Goal: Task Accomplishment & Management: Complete application form

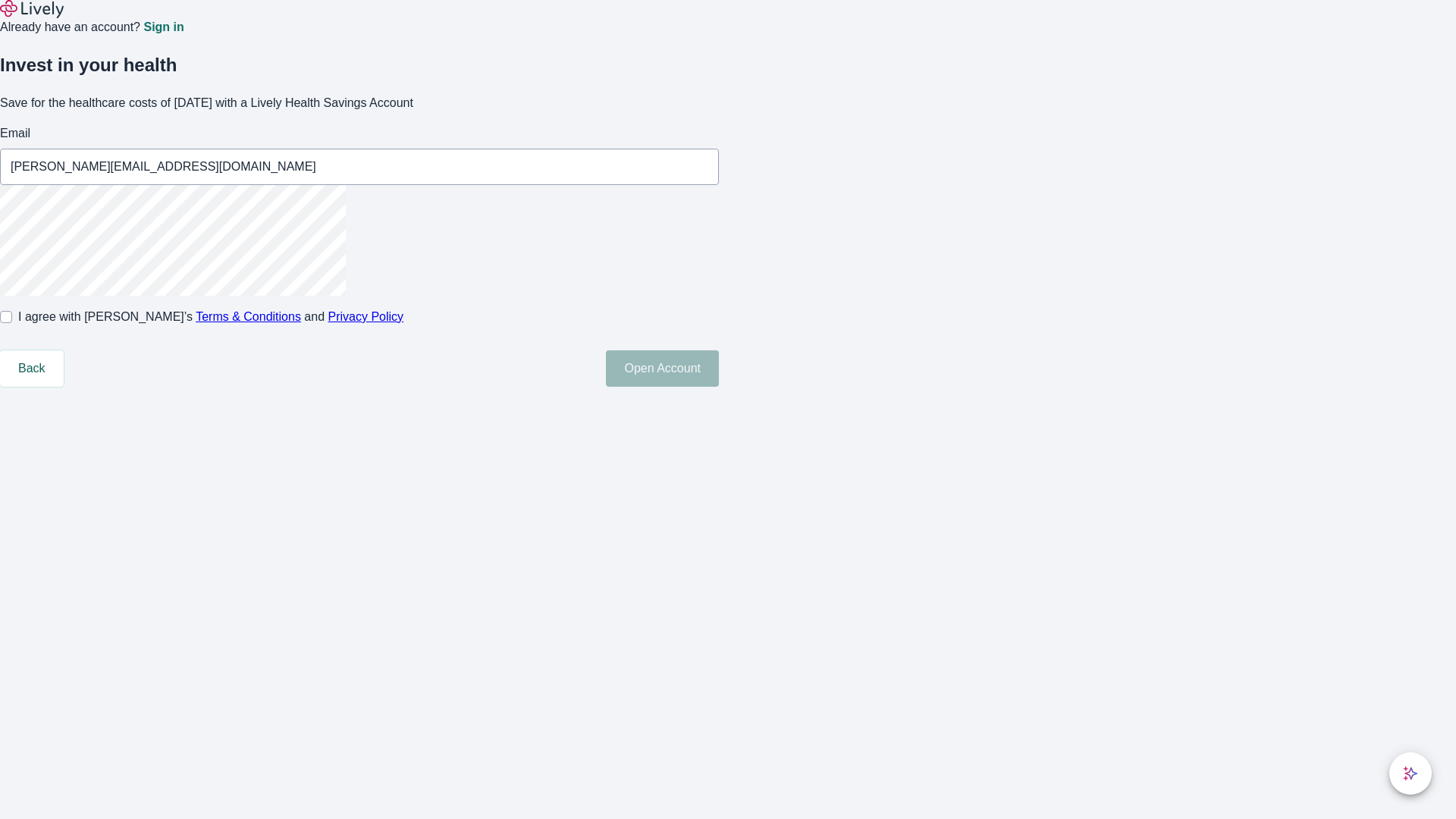
click at [12, 323] on input "I agree with Lively’s Terms & Conditions and Privacy Policy" at bounding box center [6, 316] width 12 height 12
checkbox input "true"
click at [719, 387] on button "Open Account" at bounding box center [661, 368] width 113 height 36
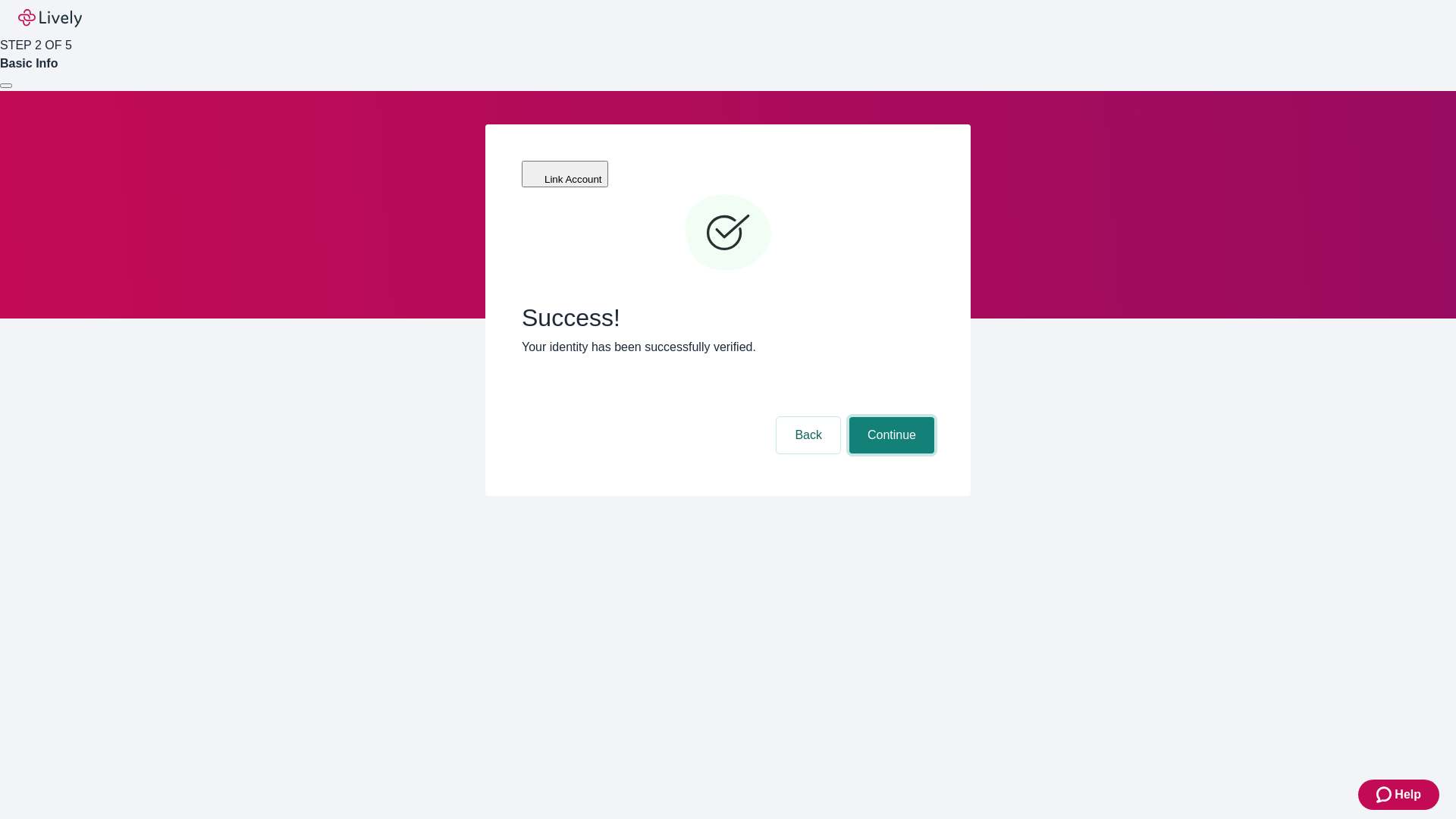
click at [889, 417] on button "Continue" at bounding box center [891, 435] width 85 height 36
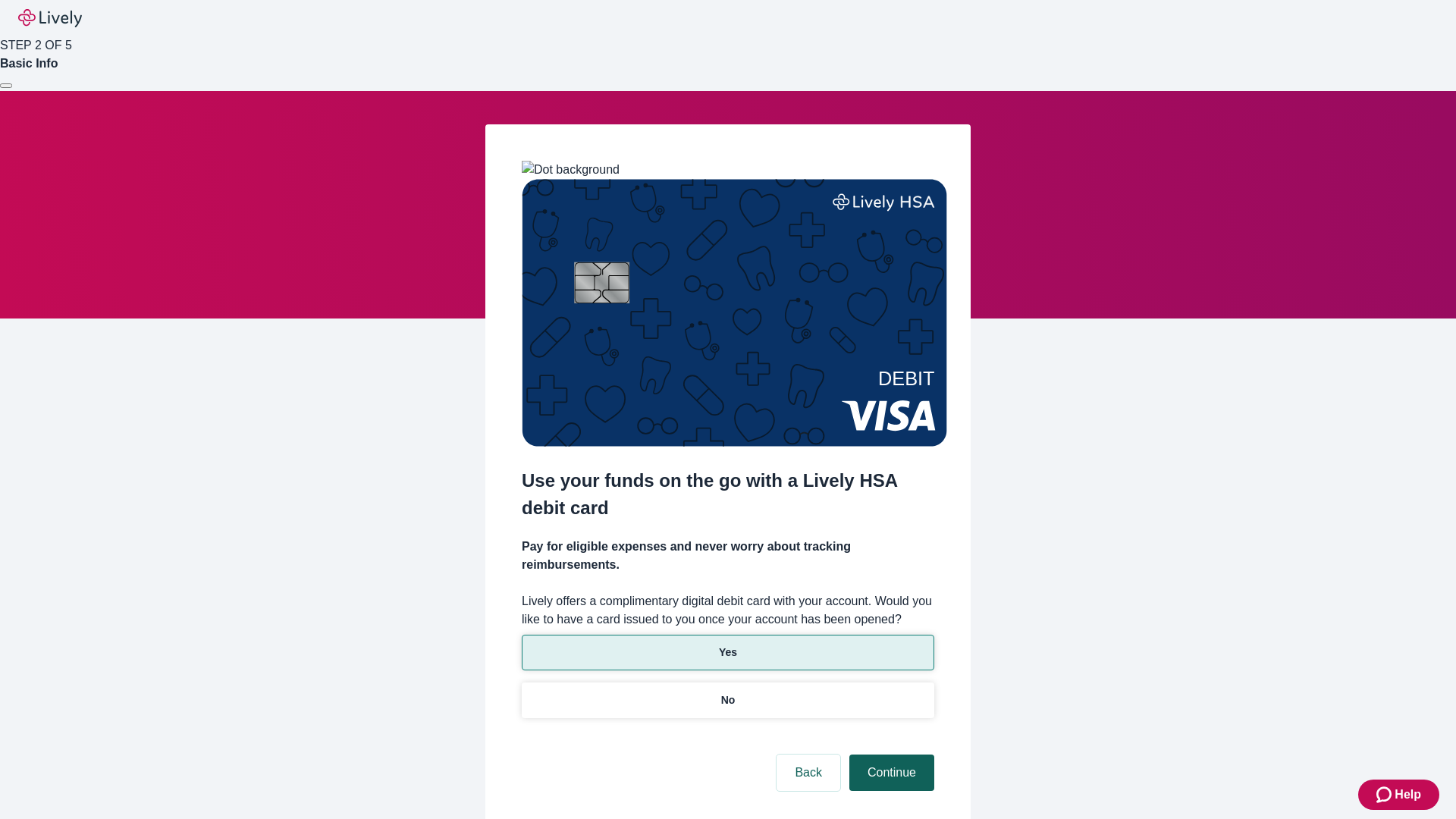
click at [727, 692] on p "No" at bounding box center [728, 700] width 14 height 16
click at [889, 755] on button "Continue" at bounding box center [891, 772] width 85 height 36
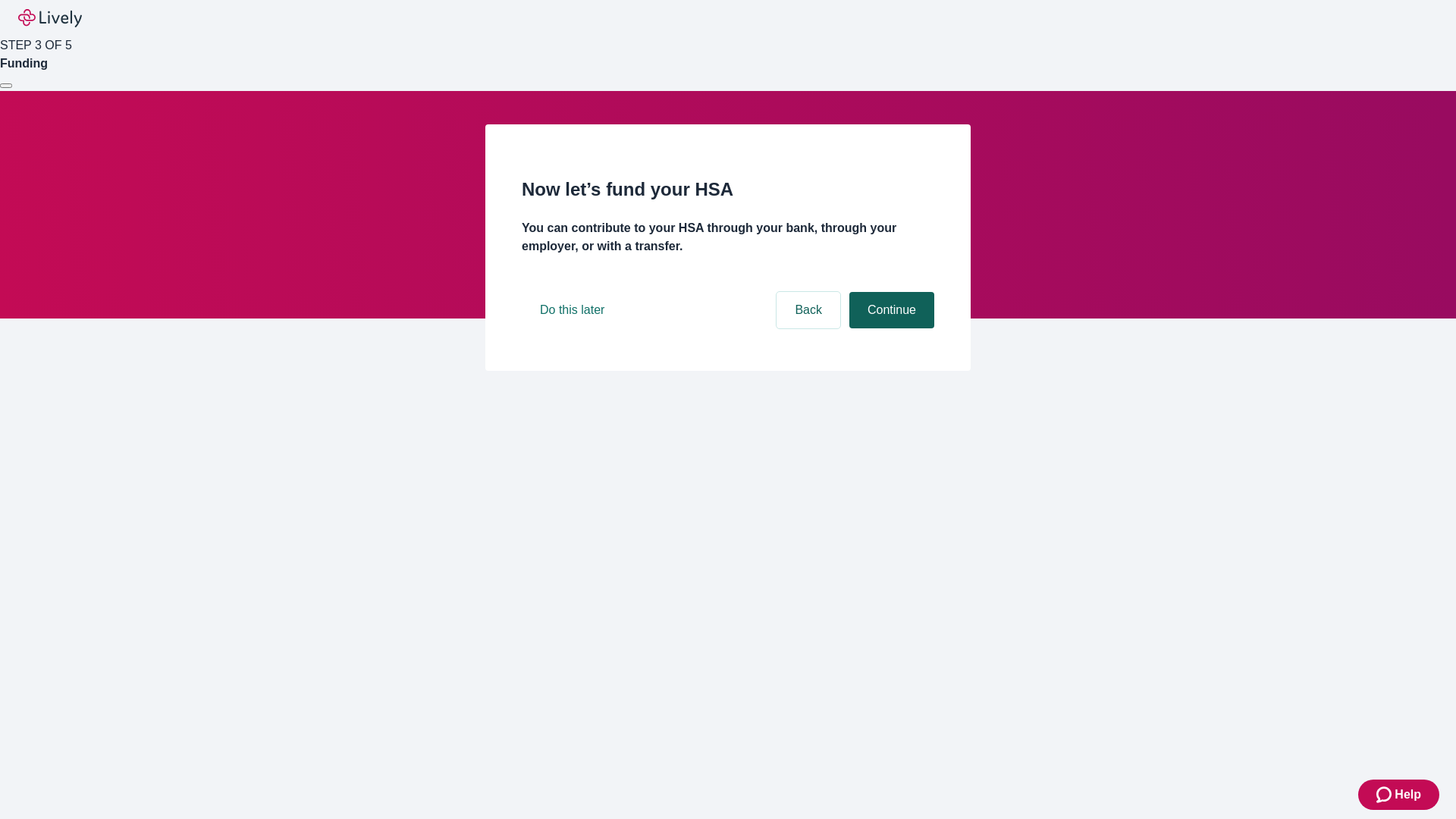
click at [889, 328] on button "Continue" at bounding box center [891, 310] width 85 height 36
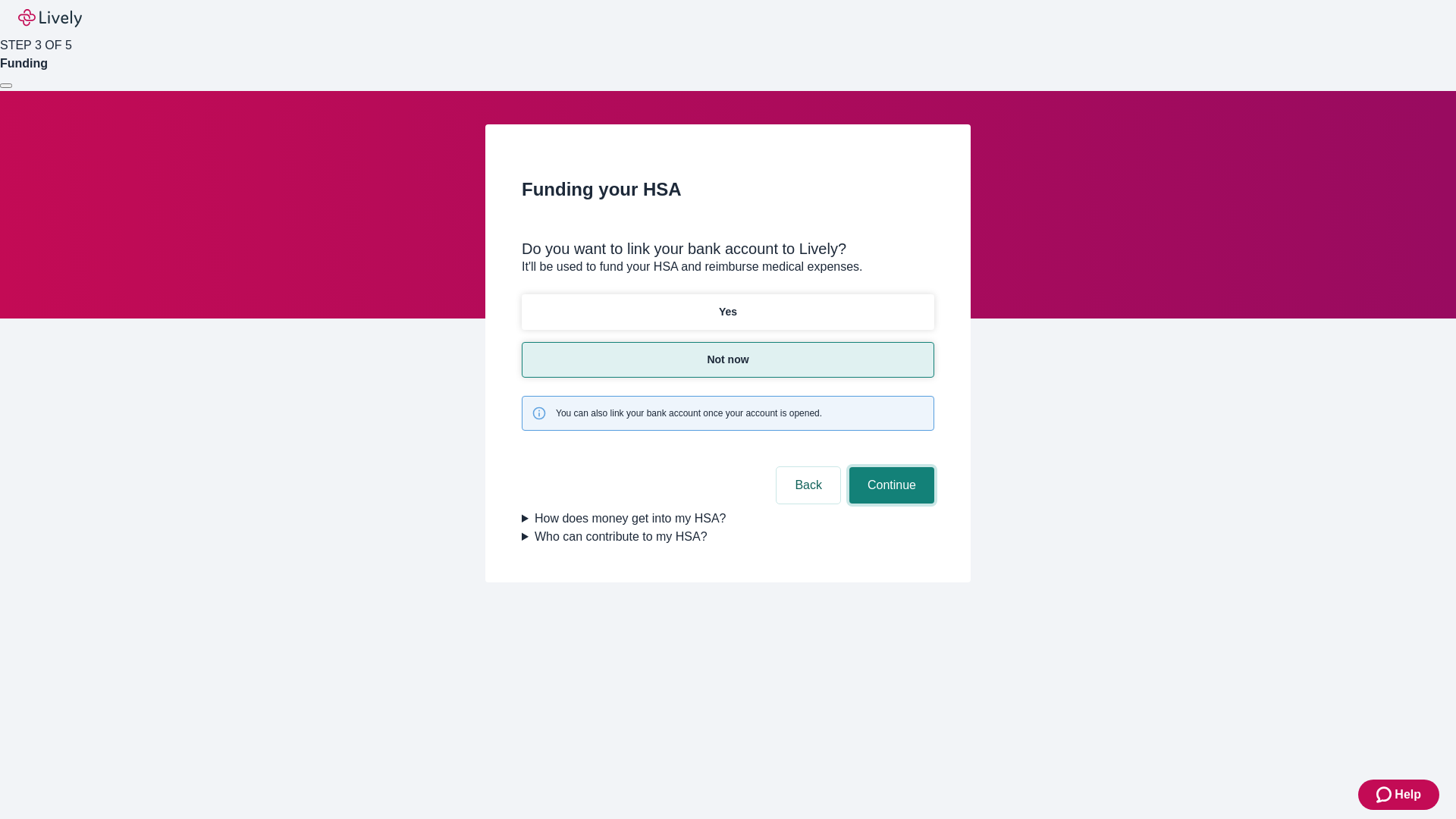
click at [889, 467] on button "Continue" at bounding box center [891, 485] width 85 height 36
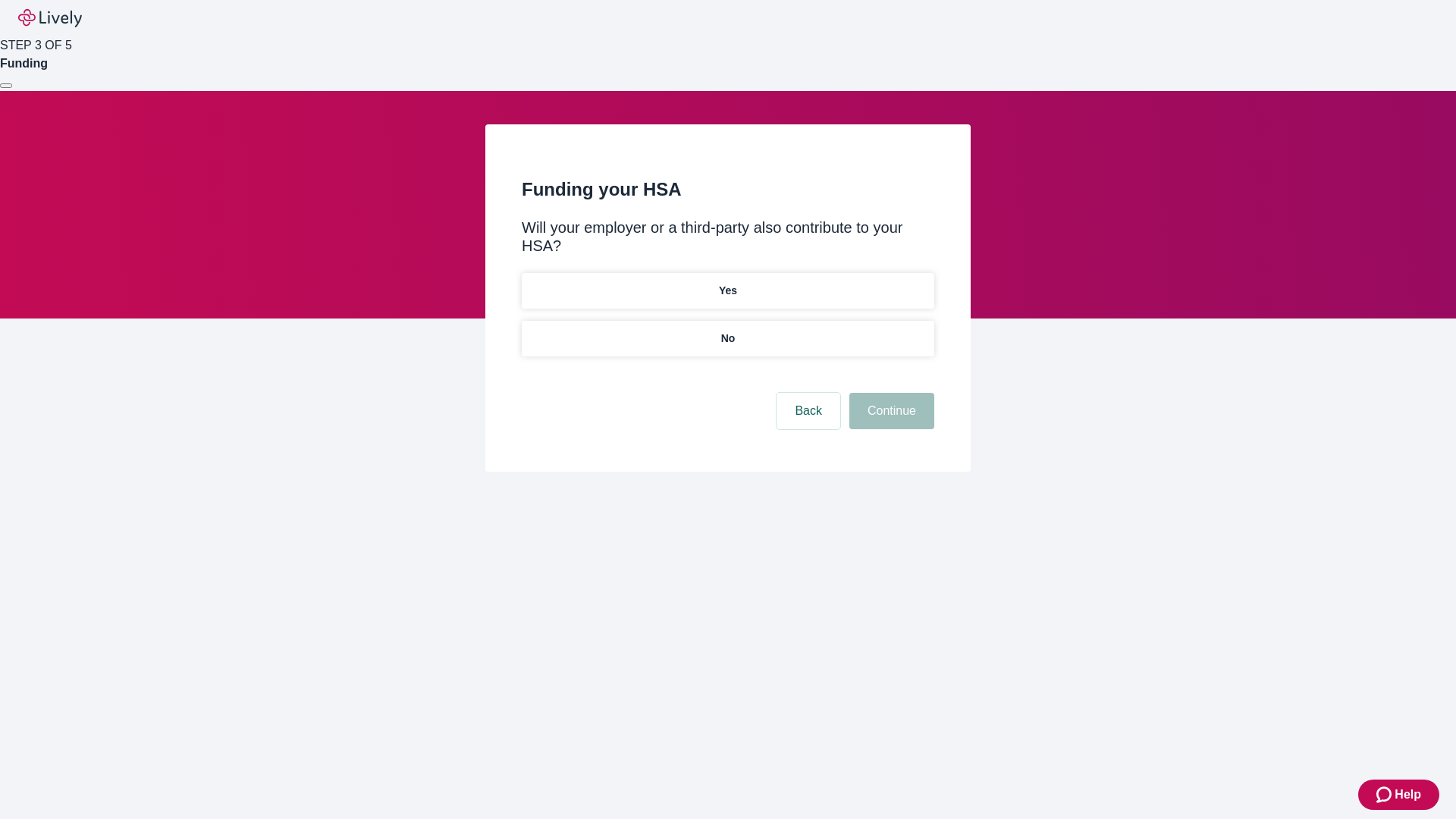
click at [727, 330] on p "No" at bounding box center [728, 338] width 14 height 16
click at [889, 393] on button "Continue" at bounding box center [891, 410] width 85 height 36
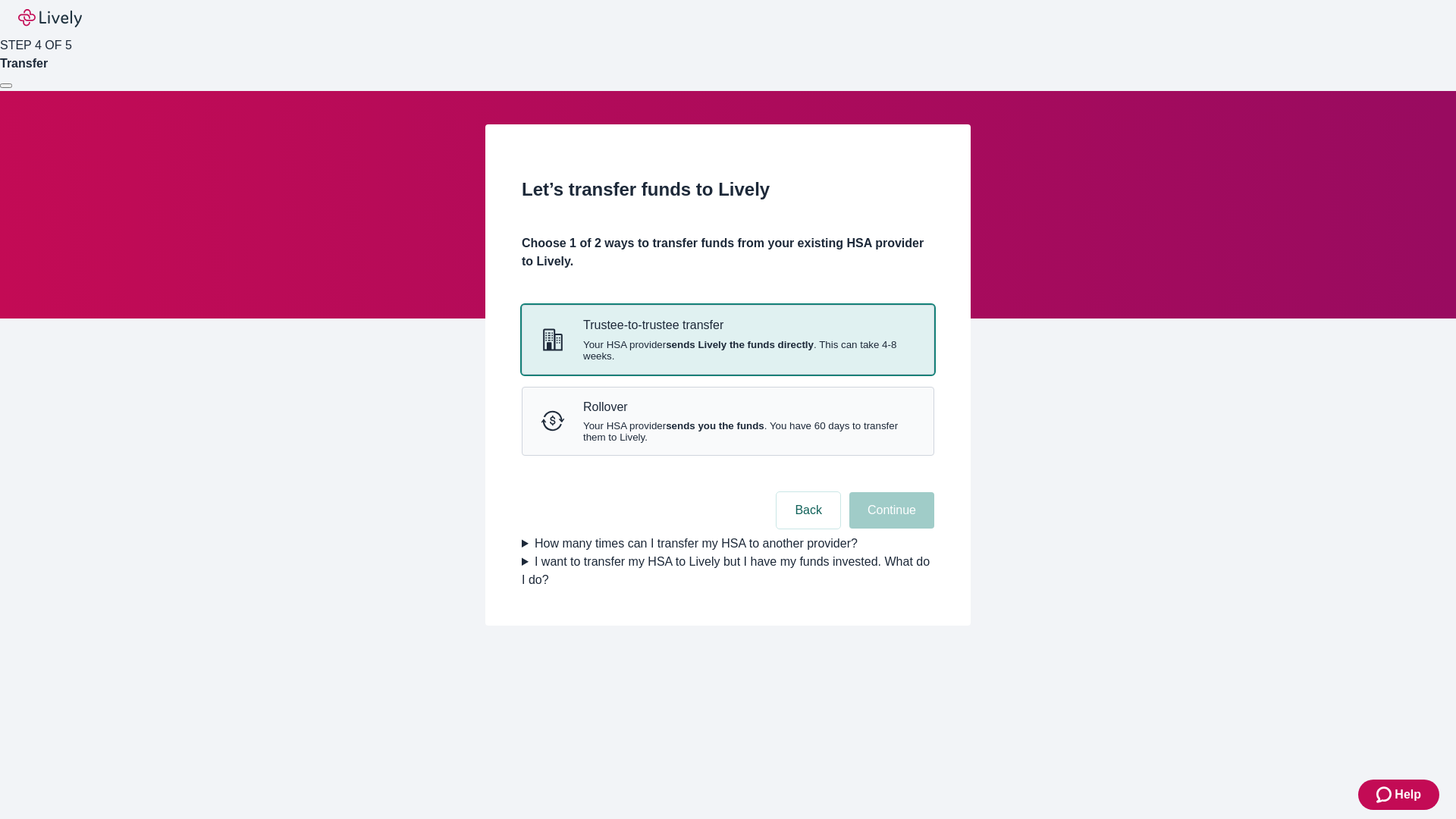
click at [727, 351] on strong "sends Lively the funds directly" at bounding box center [740, 344] width 147 height 11
click at [889, 529] on button "Continue" at bounding box center [891, 509] width 85 height 36
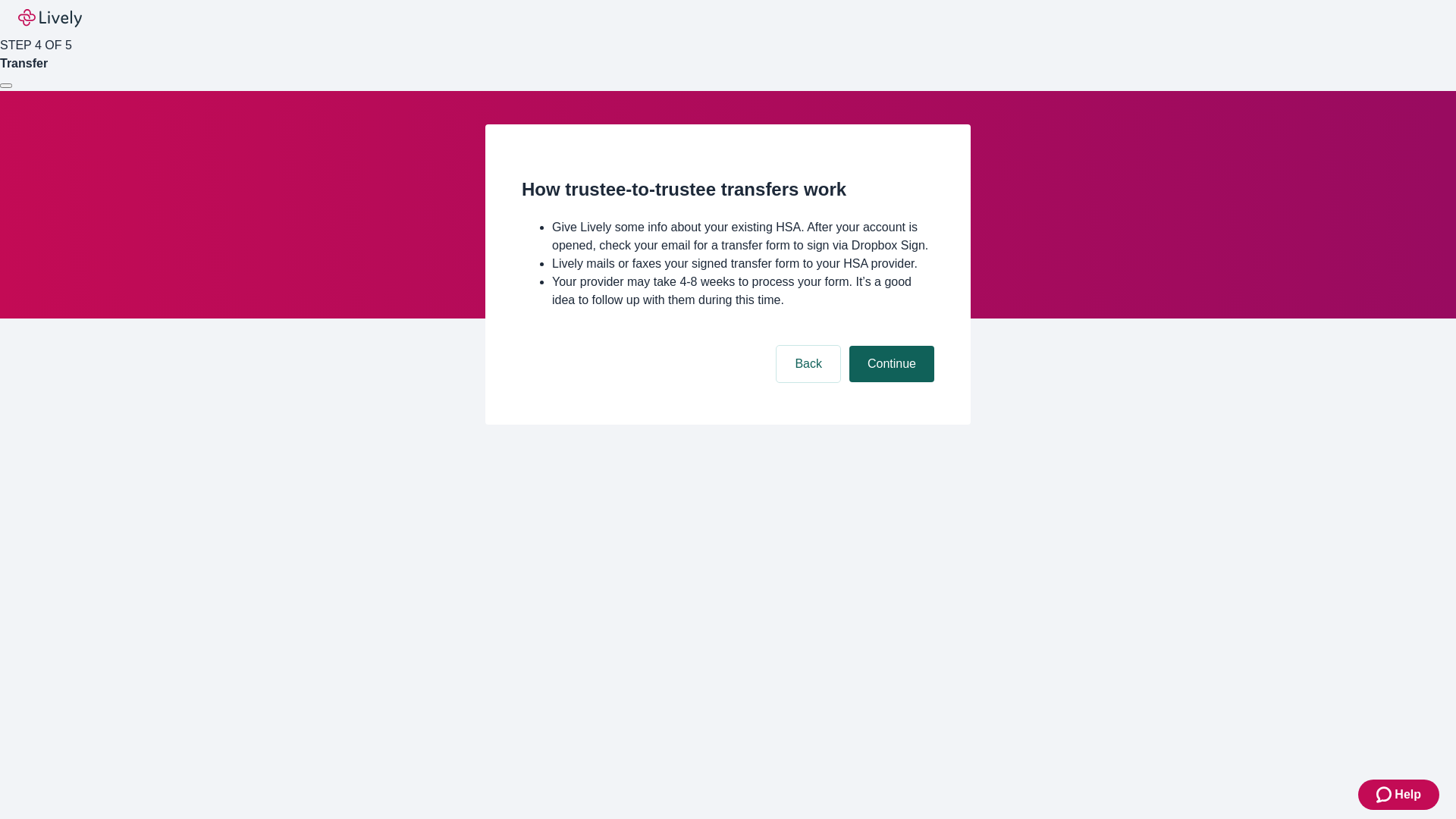
click at [889, 382] on button "Continue" at bounding box center [891, 364] width 85 height 36
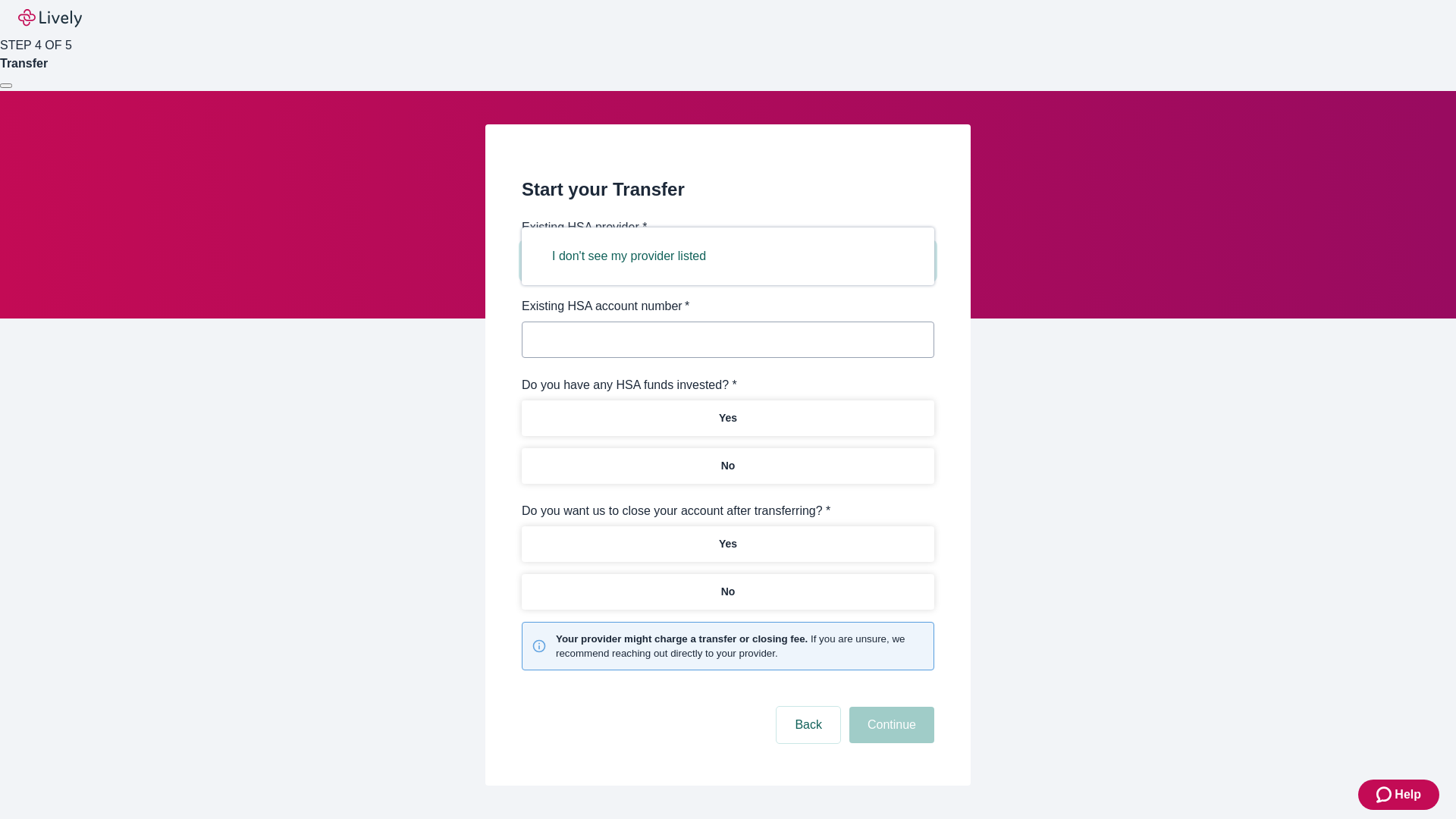
click at [633, 257] on button "I don't see my provider listed" at bounding box center [629, 256] width 190 height 36
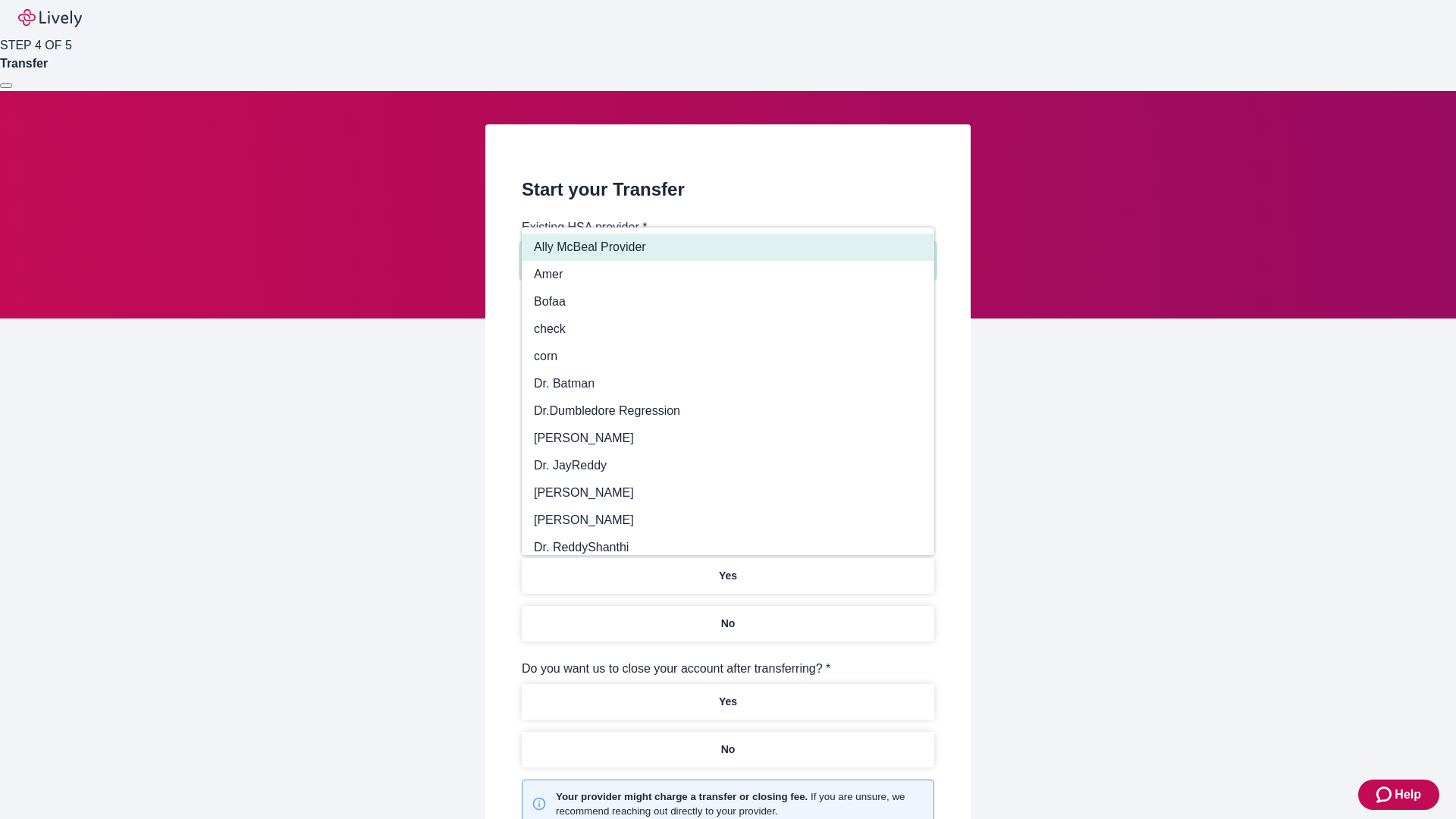
type input "Other"
type input "Health Equity"
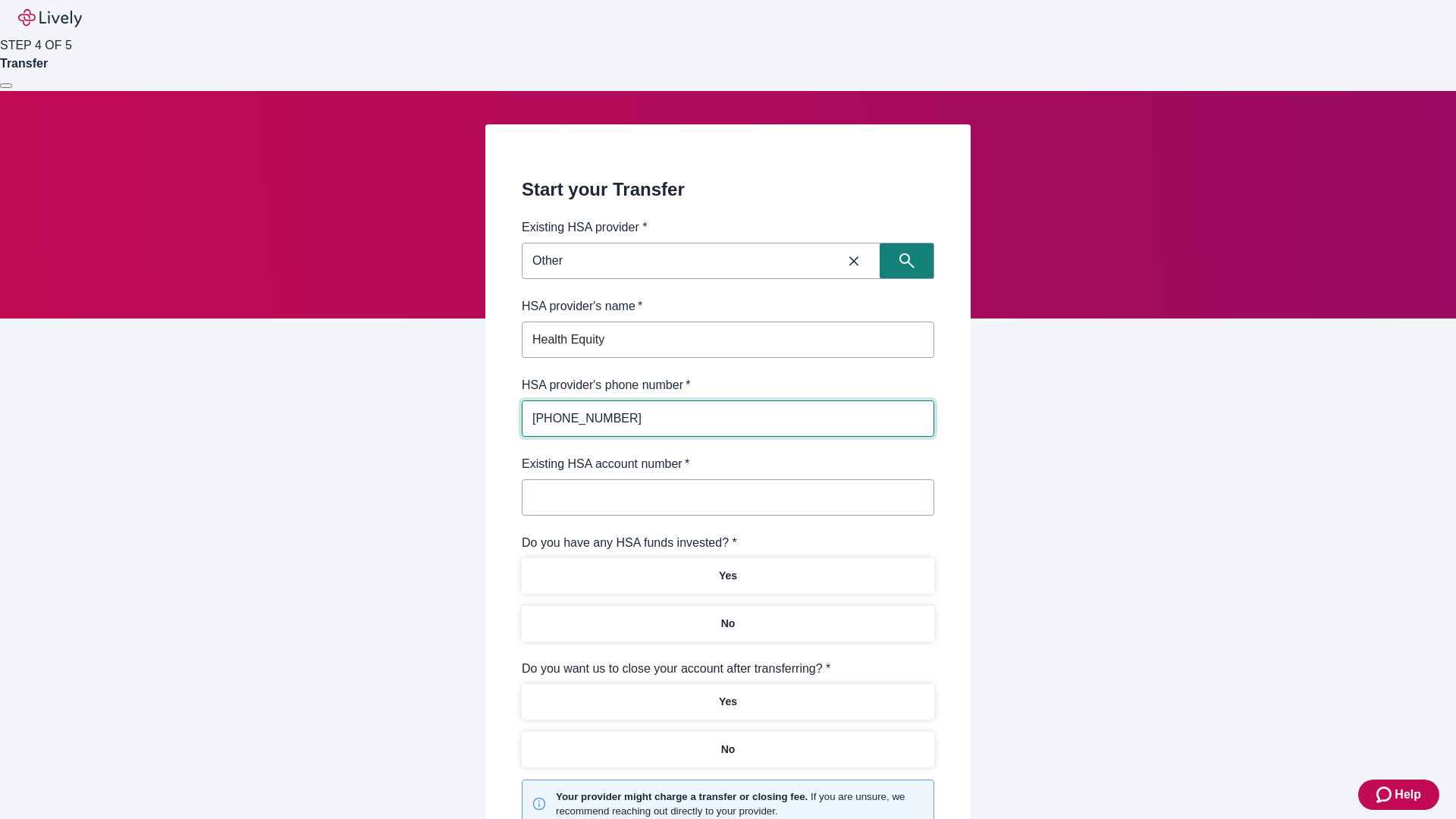
type input "(434) 343-4344"
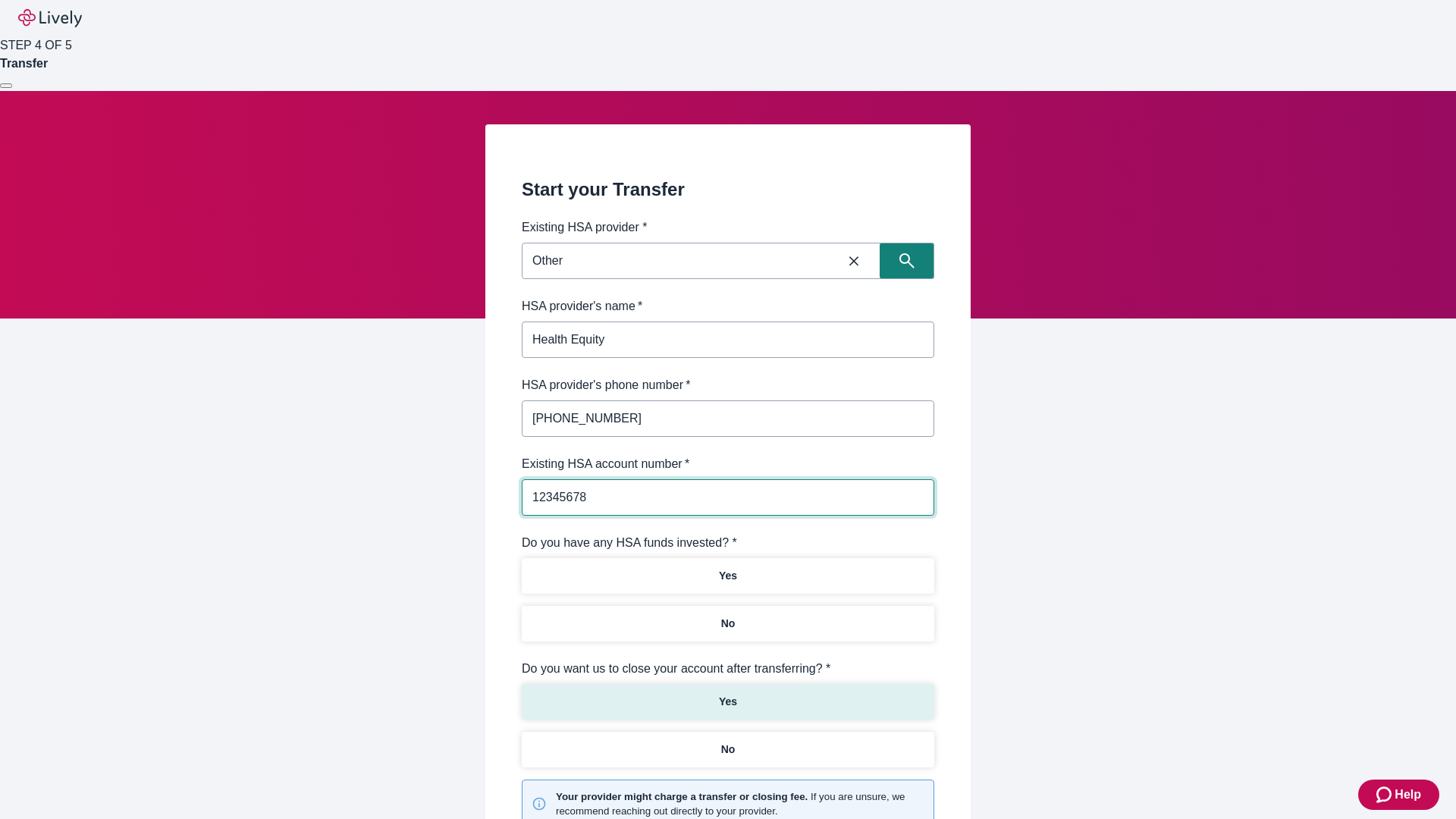
type input "12345678"
click at [727, 616] on p "No" at bounding box center [728, 623] width 14 height 16
click at [727, 694] on p "Yes" at bounding box center [728, 701] width 19 height 16
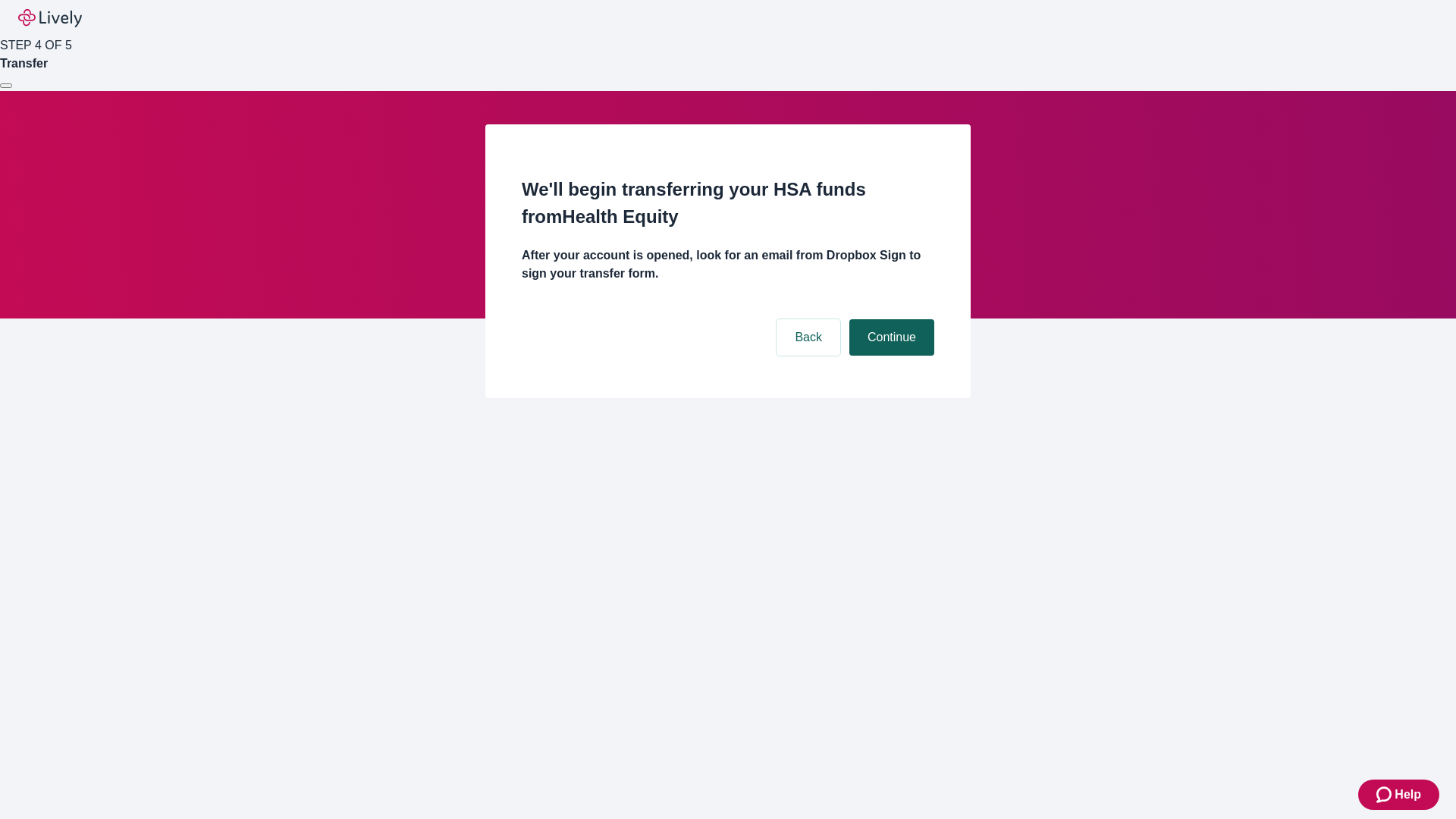
click at [889, 319] on button "Continue" at bounding box center [891, 337] width 85 height 36
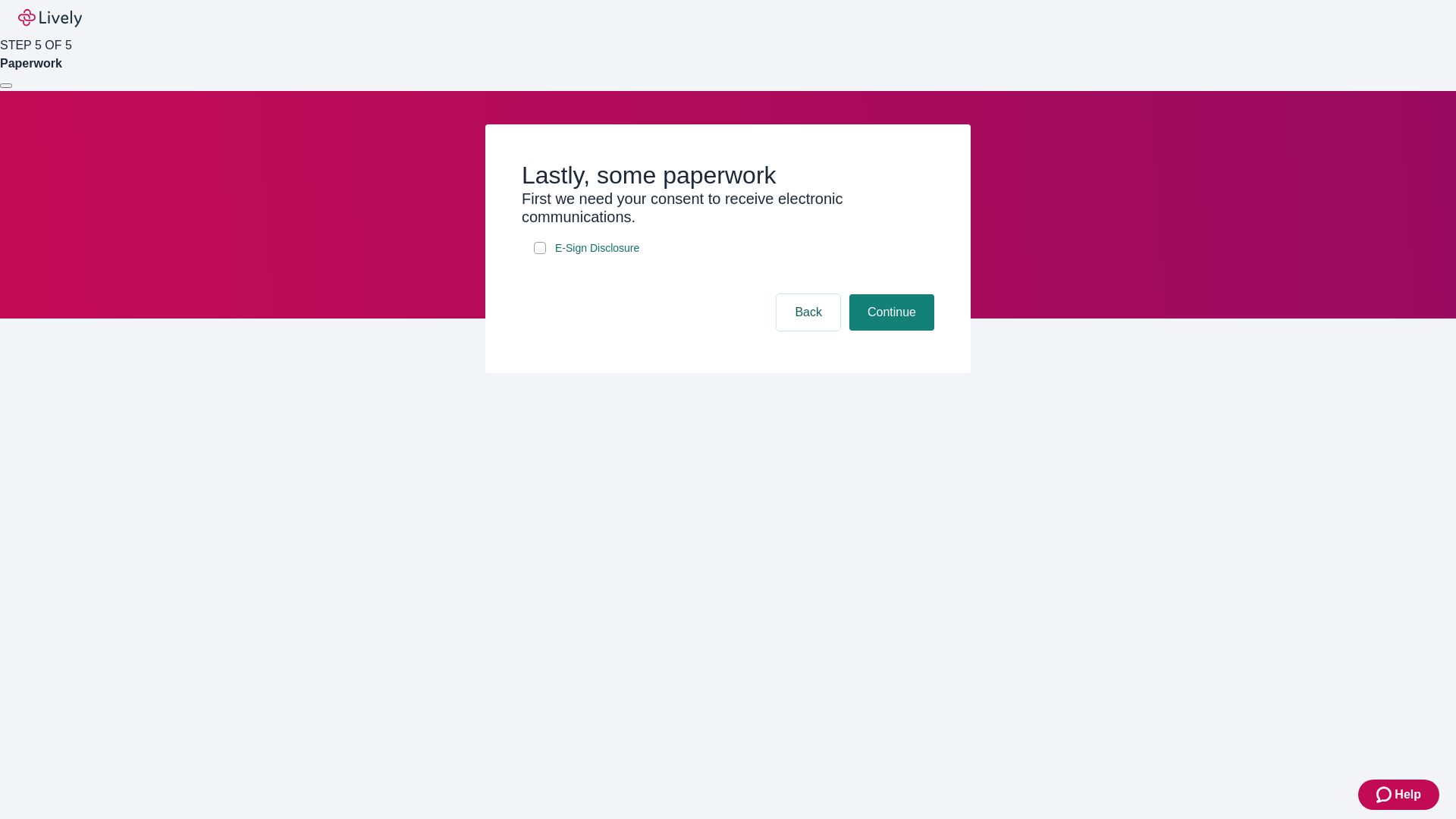
click at [540, 254] on input "E-Sign Disclosure" at bounding box center [539, 247] width 12 height 12
checkbox input "true"
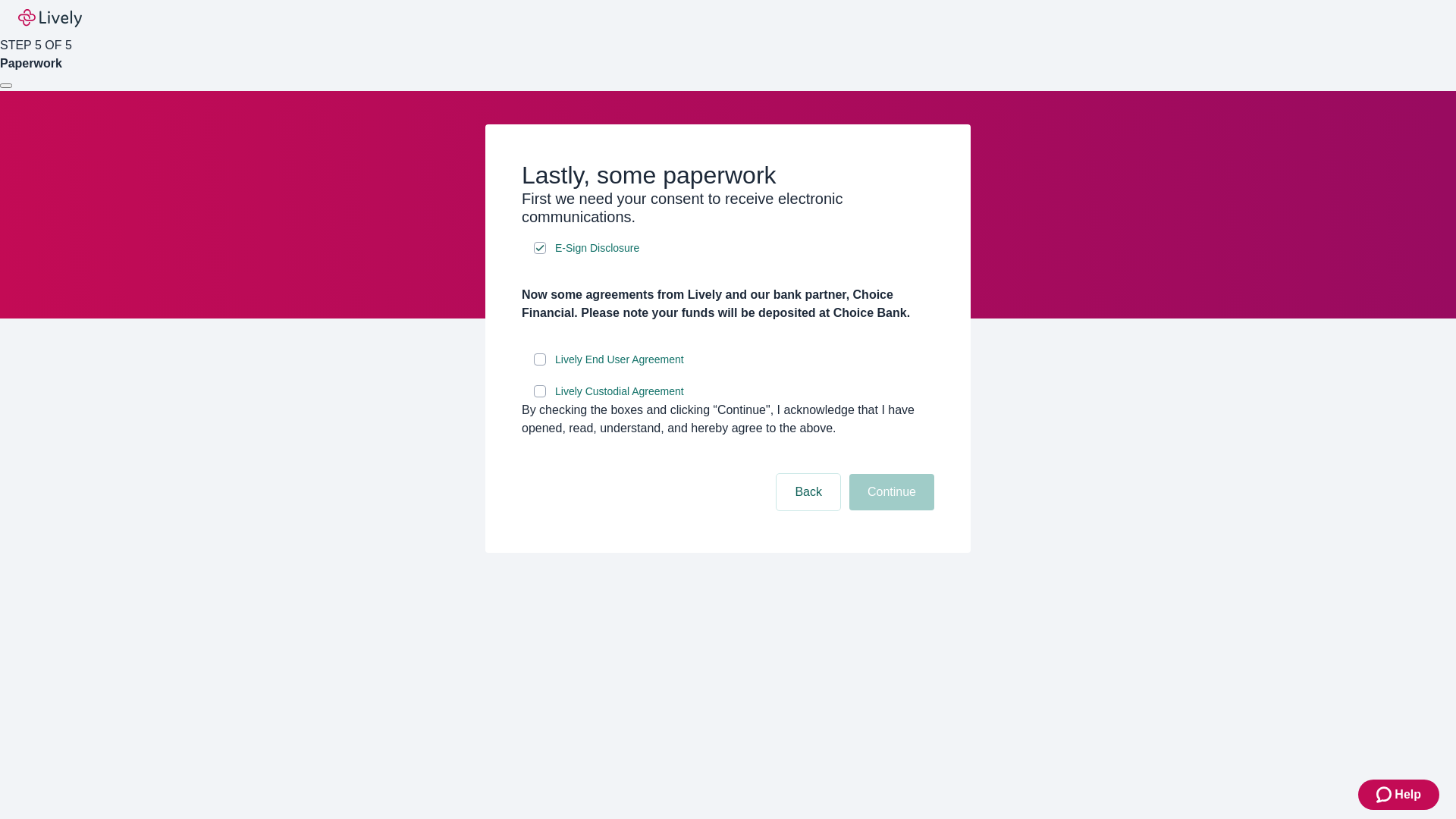
click at [540, 366] on input "Lively End User Agreement" at bounding box center [539, 359] width 12 height 12
checkbox input "true"
click at [540, 397] on input "Lively Custodial Agreement" at bounding box center [539, 391] width 12 height 12
checkbox input "true"
click at [889, 510] on button "Continue" at bounding box center [891, 492] width 85 height 36
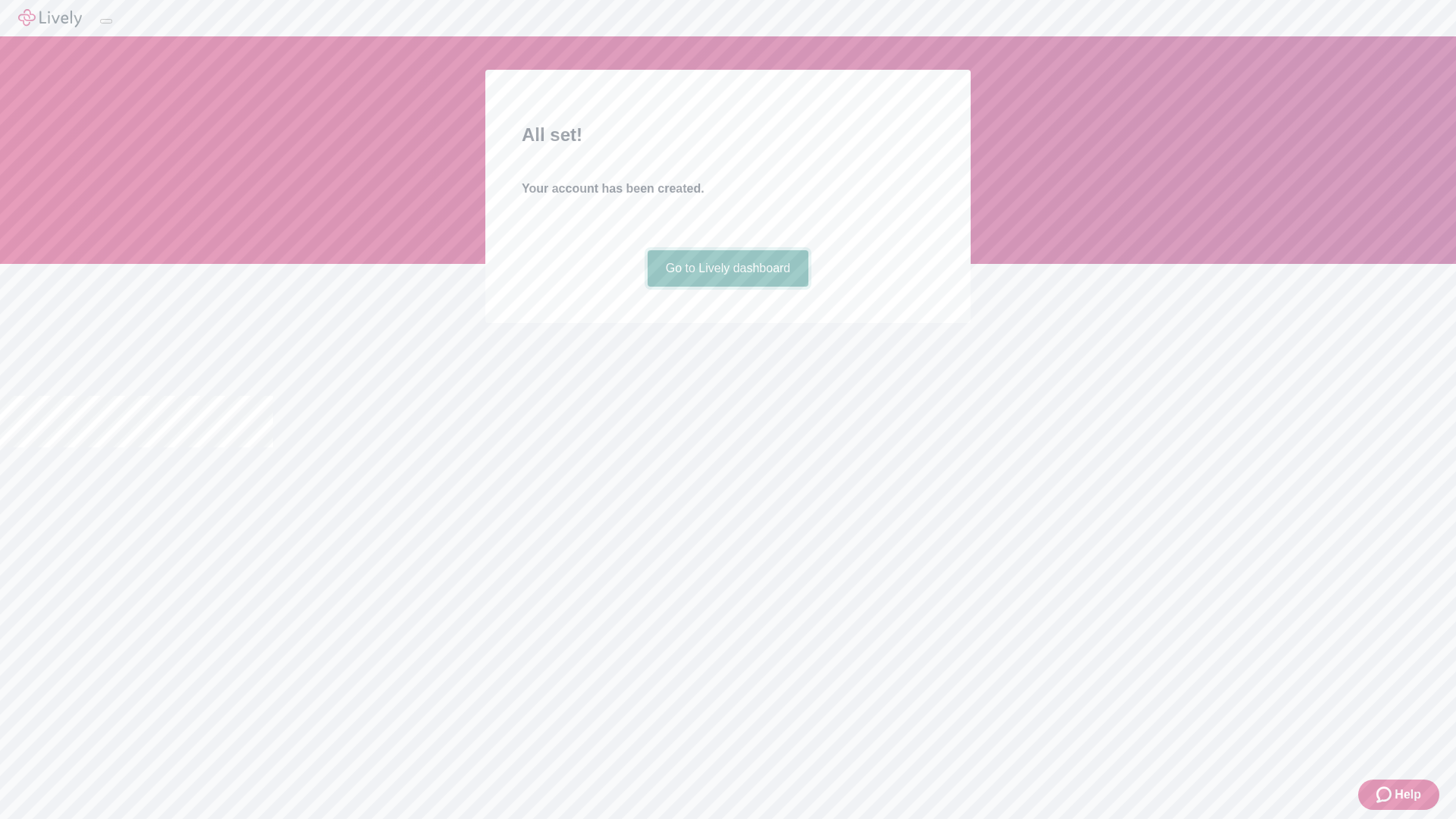
click at [727, 286] on link "Go to Lively dashboard" at bounding box center [728, 268] width 161 height 36
